Goal: Task Accomplishment & Management: Use online tool/utility

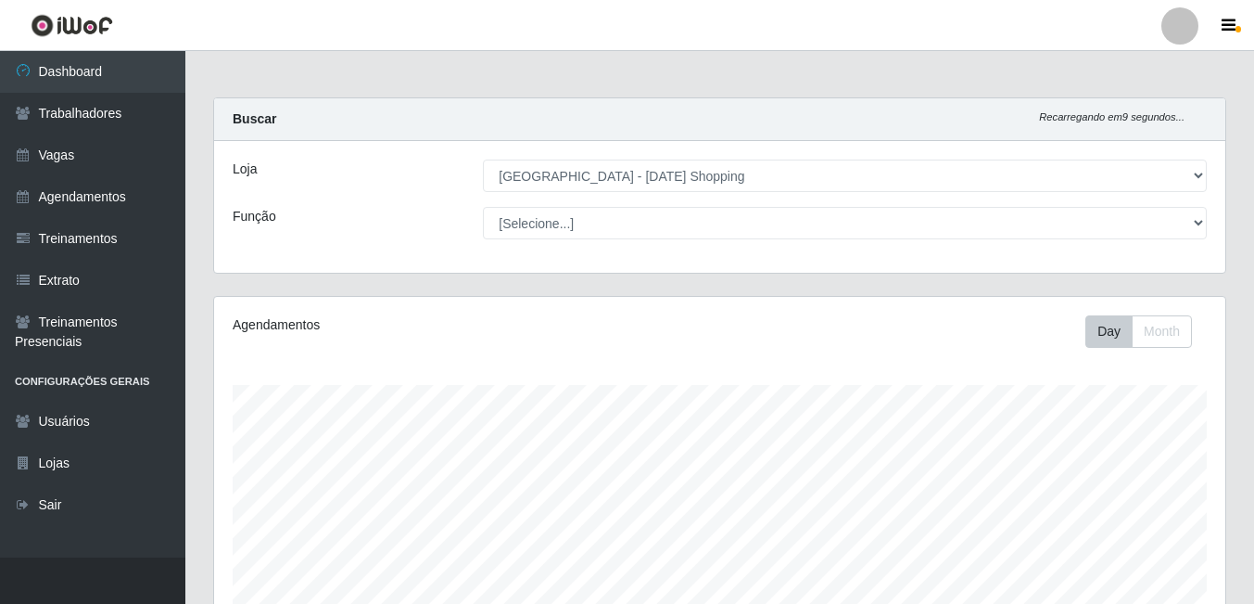
select select "471"
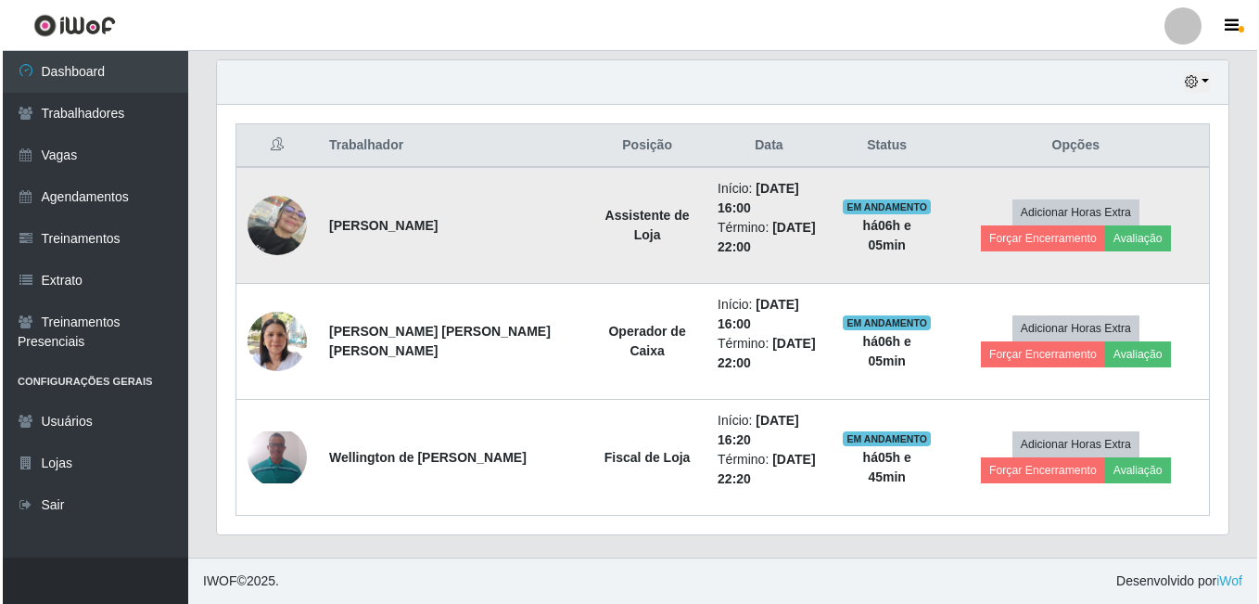
scroll to position [385, 1011]
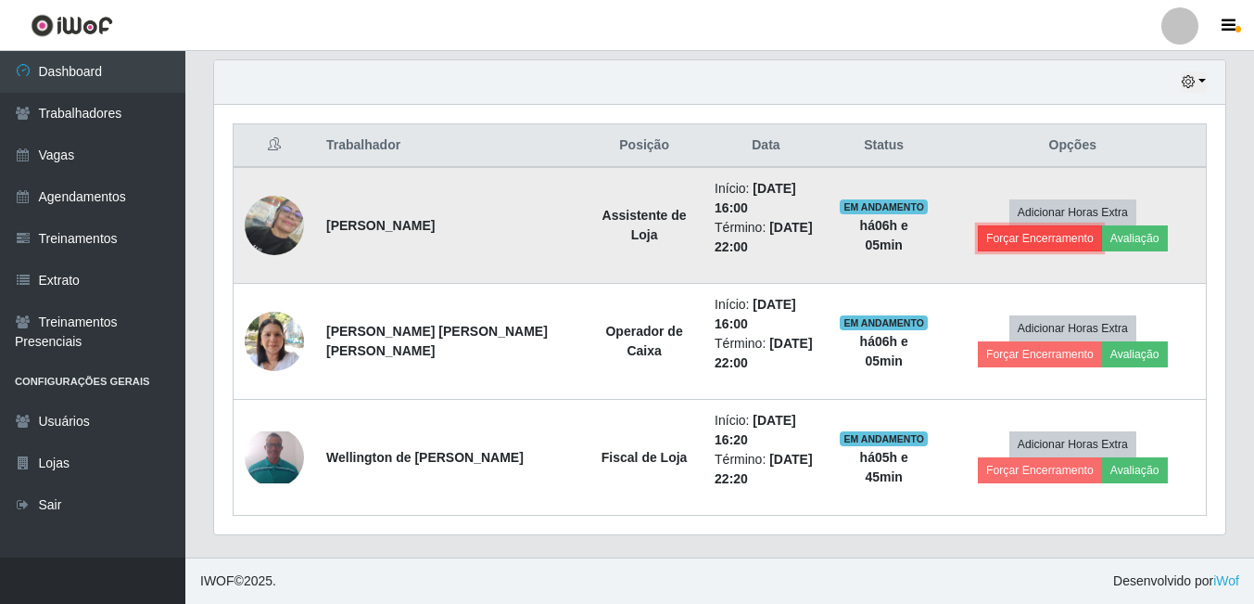
click at [1102, 225] on button "Forçar Encerramento" at bounding box center [1040, 238] width 124 height 26
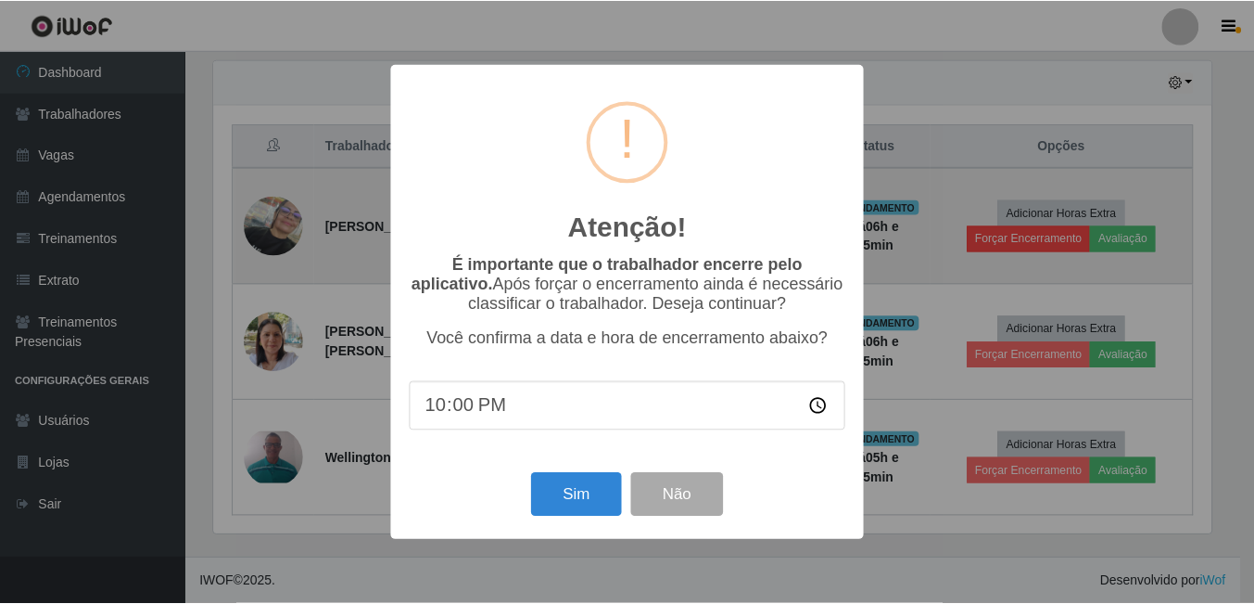
scroll to position [385, 1002]
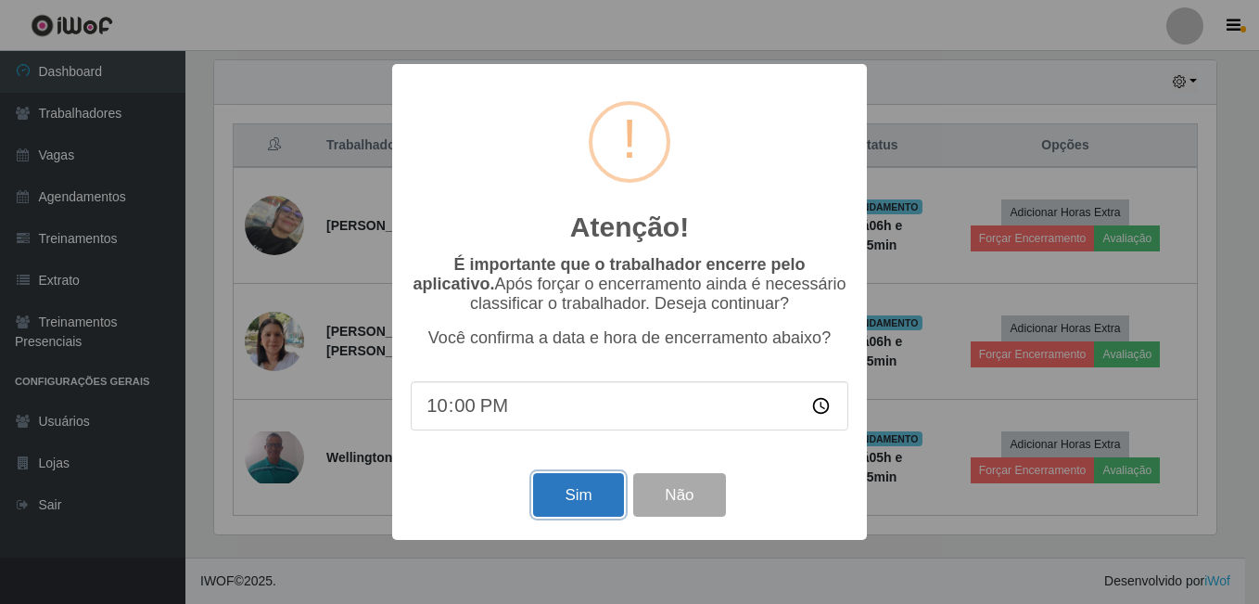
click at [584, 493] on button "Sim" at bounding box center [578, 495] width 90 height 44
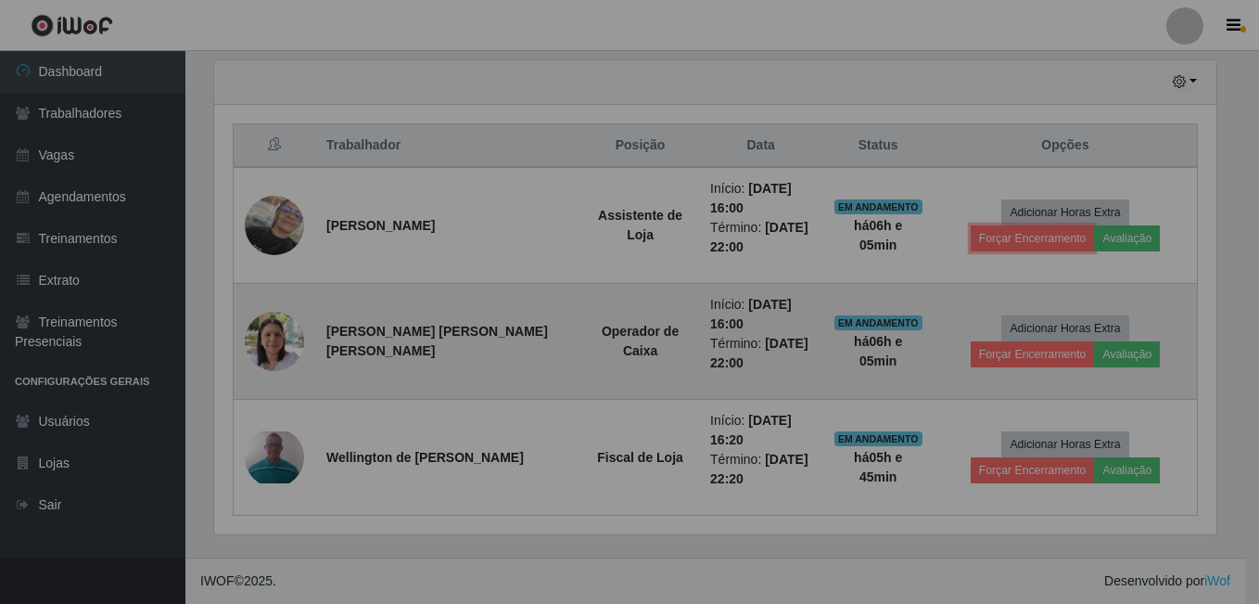
scroll to position [385, 1011]
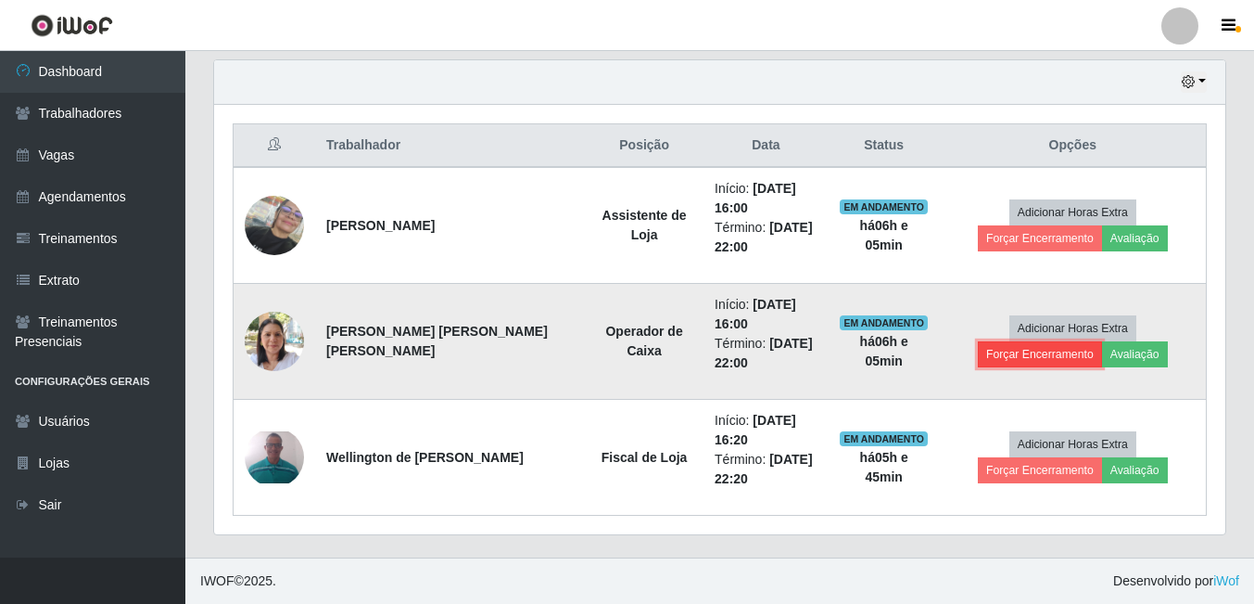
click at [1102, 341] on button "Forçar Encerramento" at bounding box center [1040, 354] width 124 height 26
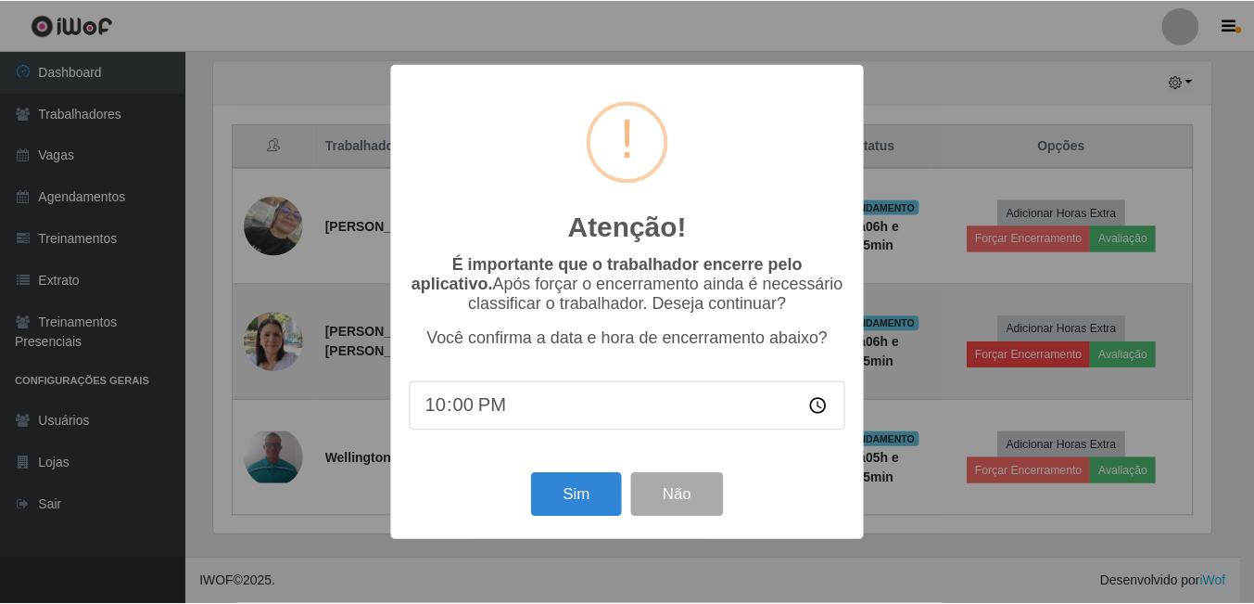
scroll to position [298, 0]
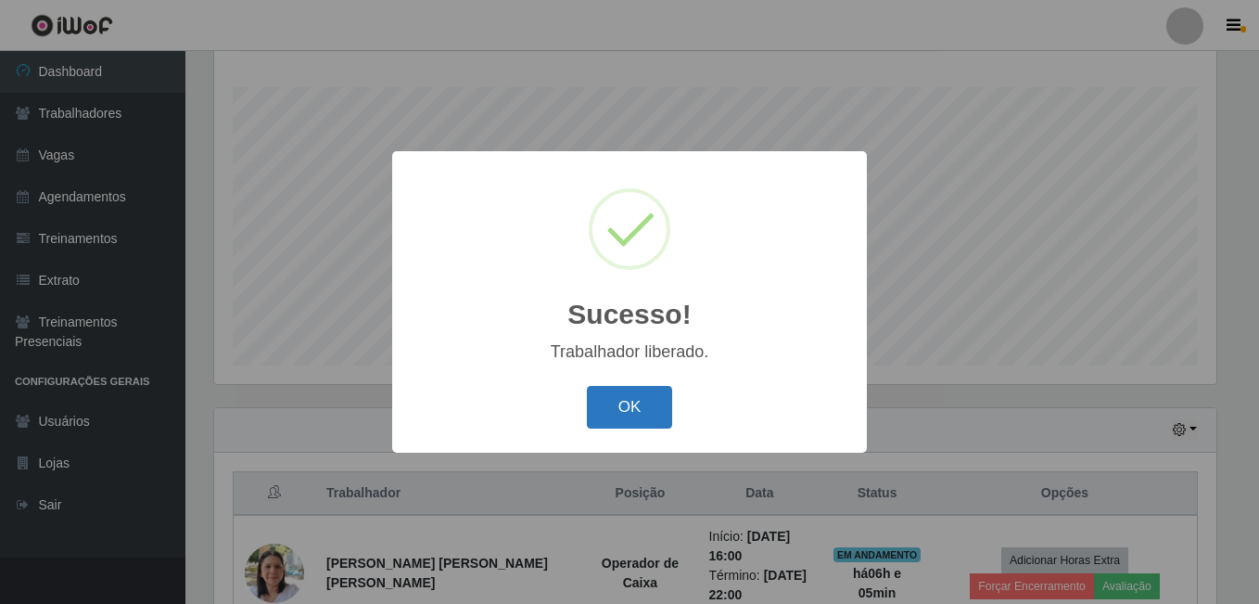
click at [643, 410] on button "OK" at bounding box center [630, 408] width 86 height 44
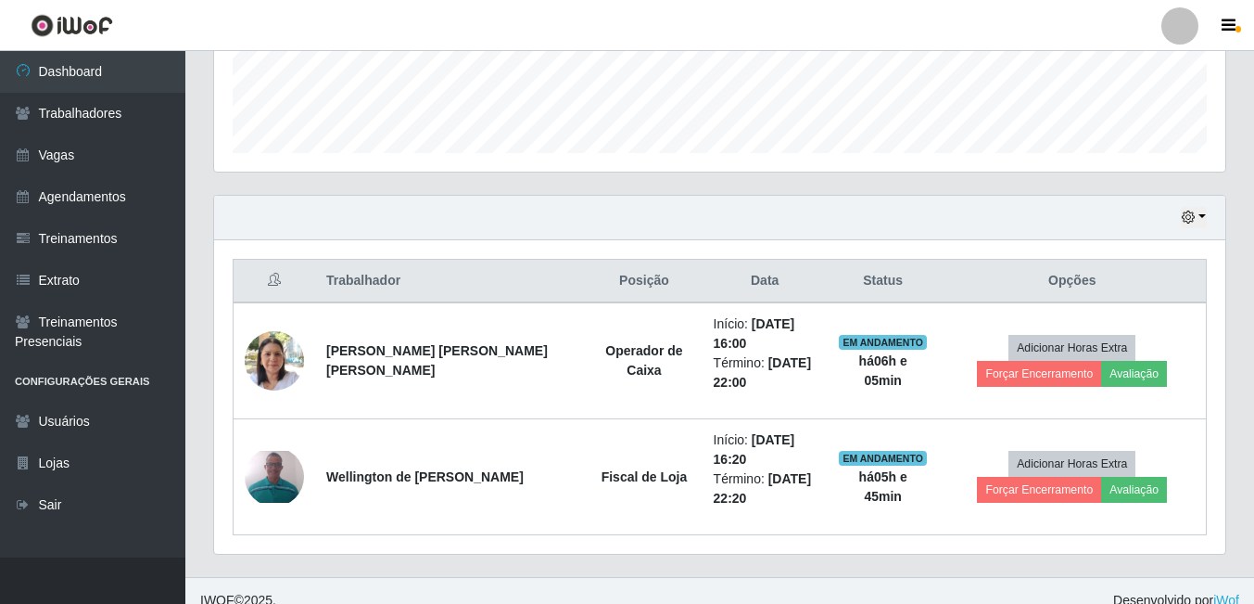
scroll to position [529, 0]
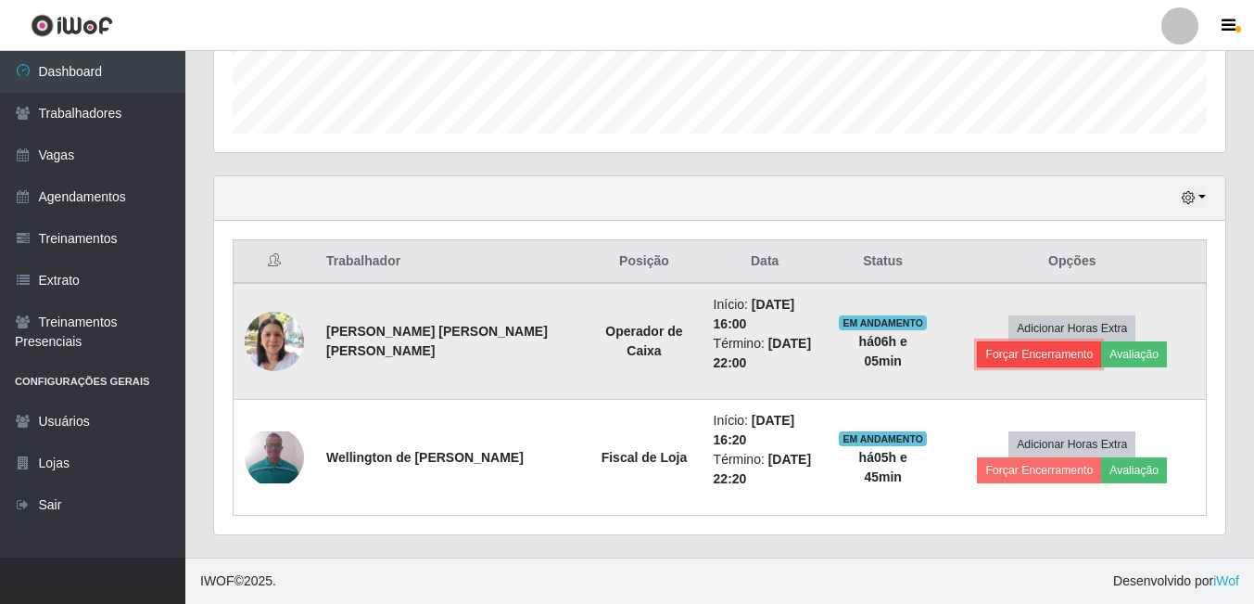
click at [1101, 341] on button "Forçar Encerramento" at bounding box center [1039, 354] width 124 height 26
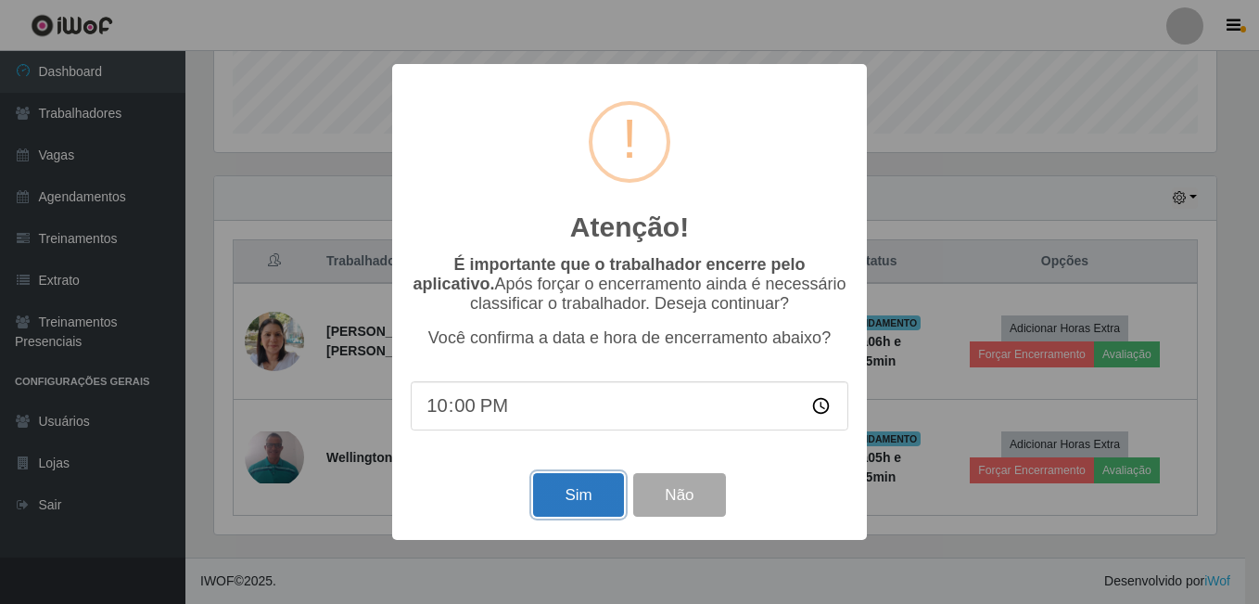
click at [567, 501] on button "Sim" at bounding box center [578, 495] width 90 height 44
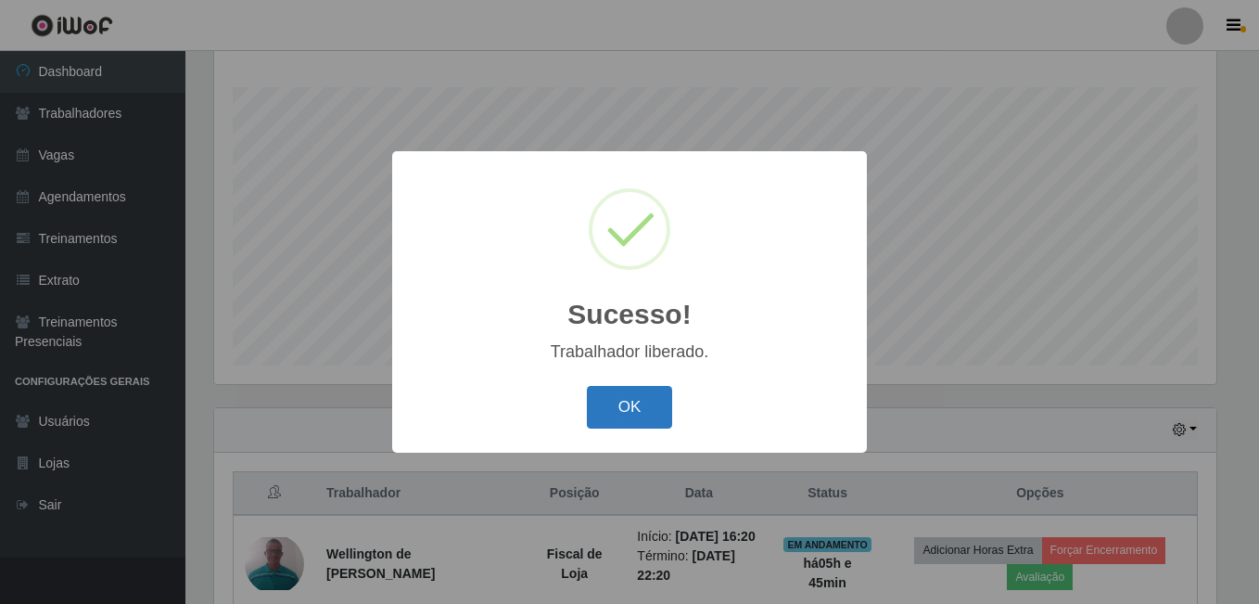
click at [644, 411] on button "OK" at bounding box center [630, 408] width 86 height 44
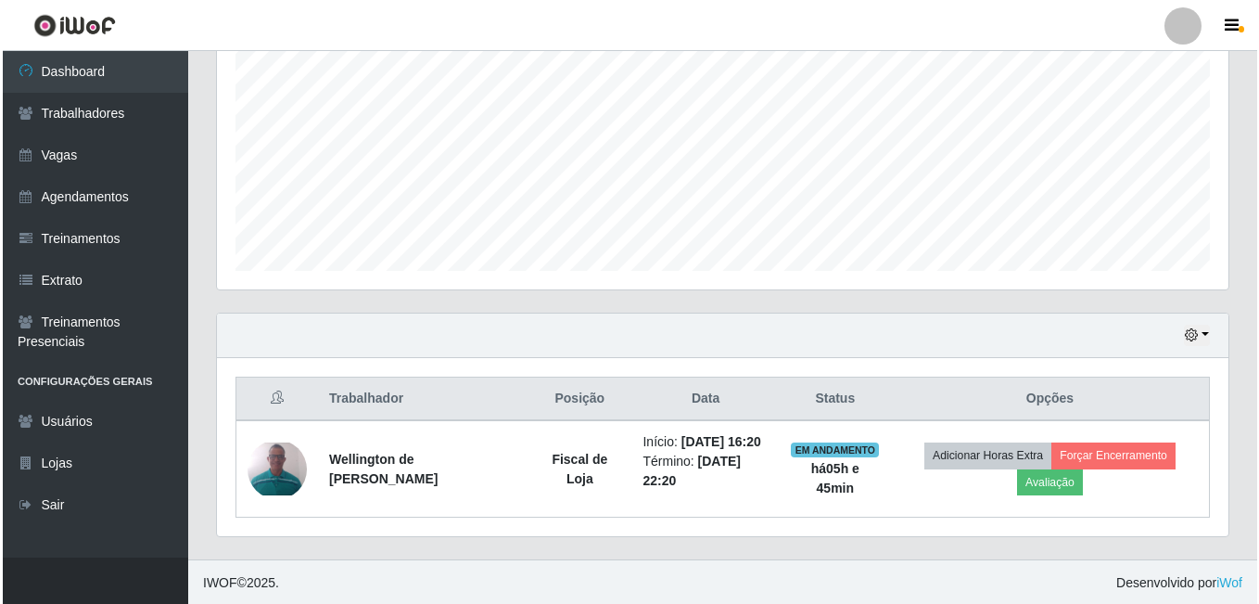
scroll to position [394, 0]
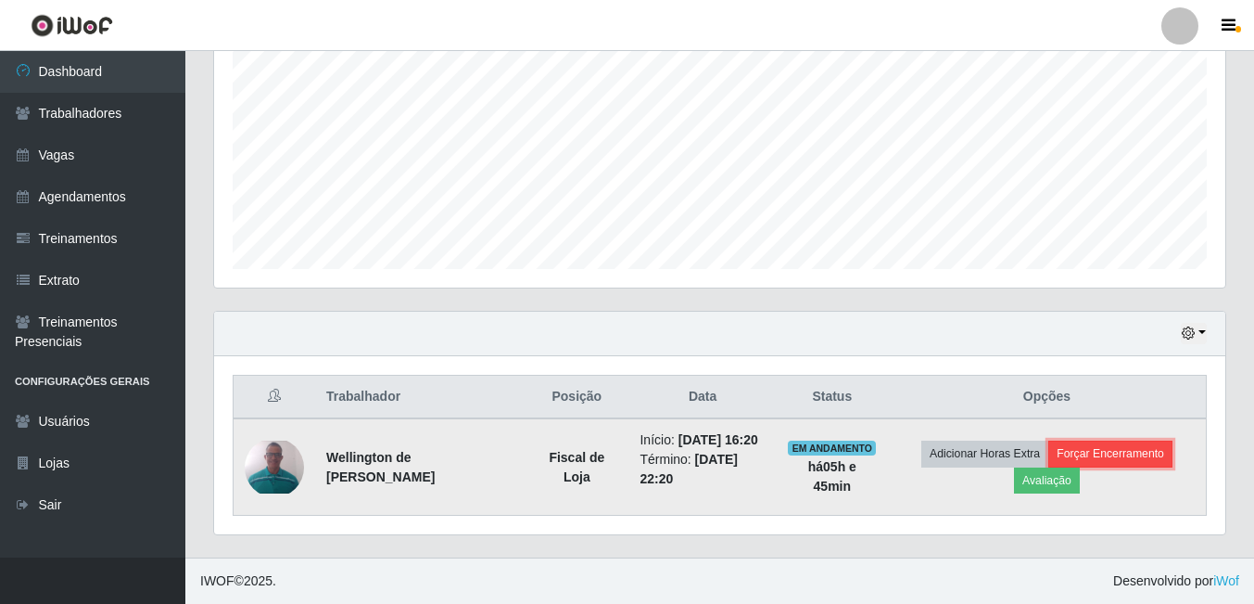
click at [1114, 446] on button "Forçar Encerramento" at bounding box center [1111, 453] width 124 height 26
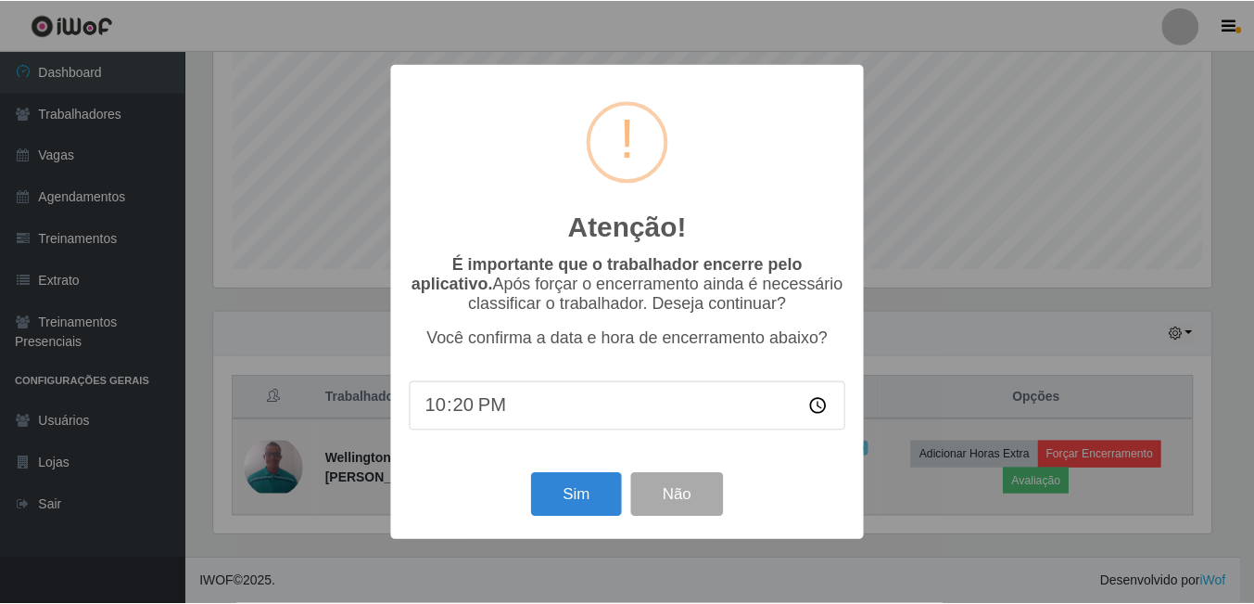
scroll to position [385, 1002]
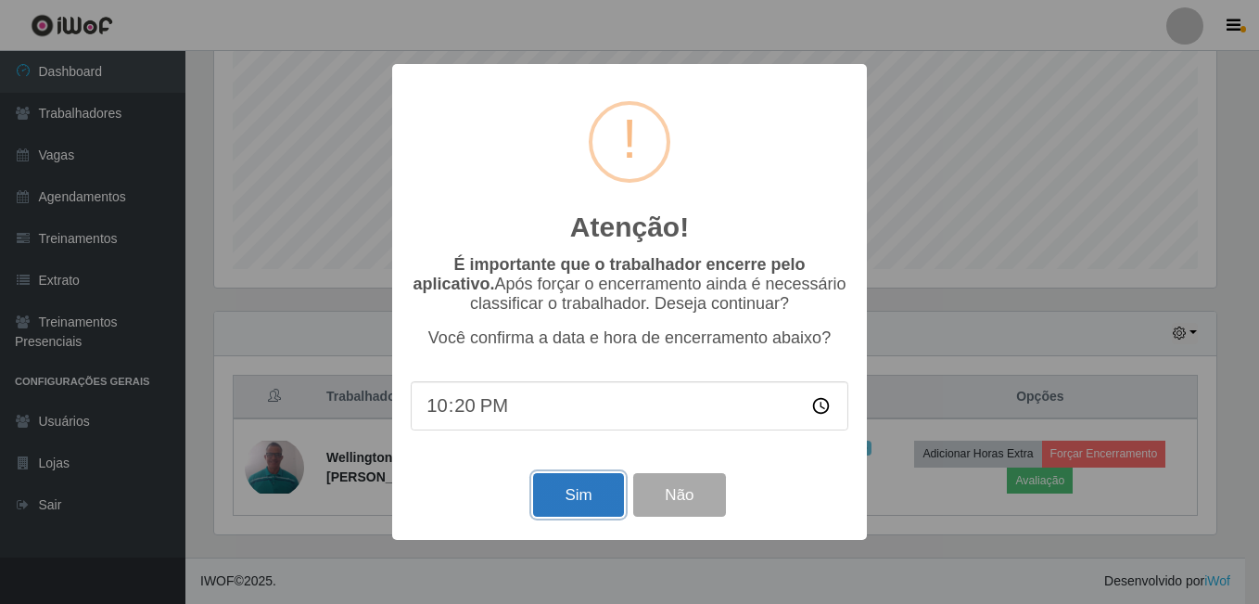
click at [575, 498] on button "Sim" at bounding box center [578, 495] width 90 height 44
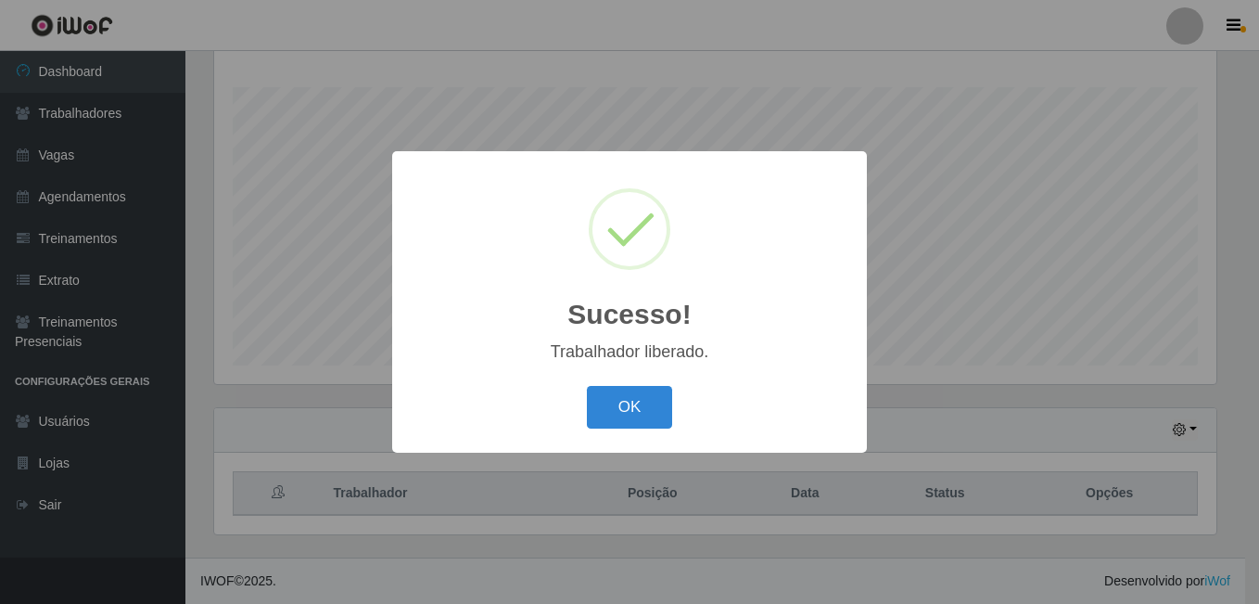
click at [587, 386] on button "OK" at bounding box center [630, 408] width 86 height 44
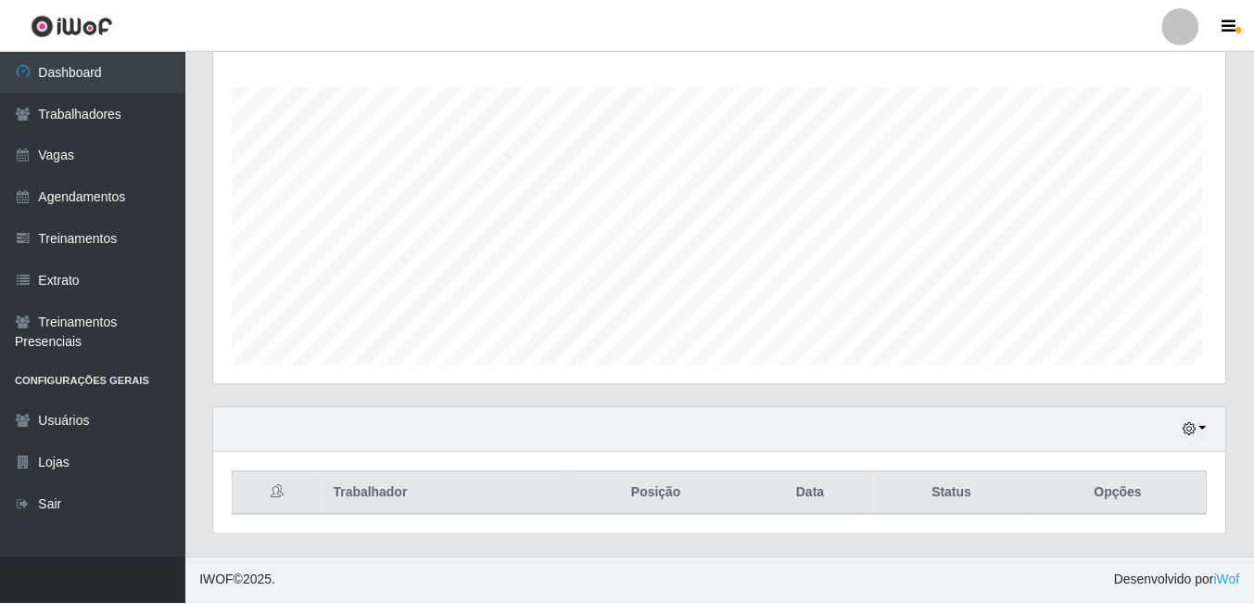
scroll to position [0, 0]
